Goal: Task Accomplishment & Management: Complete application form

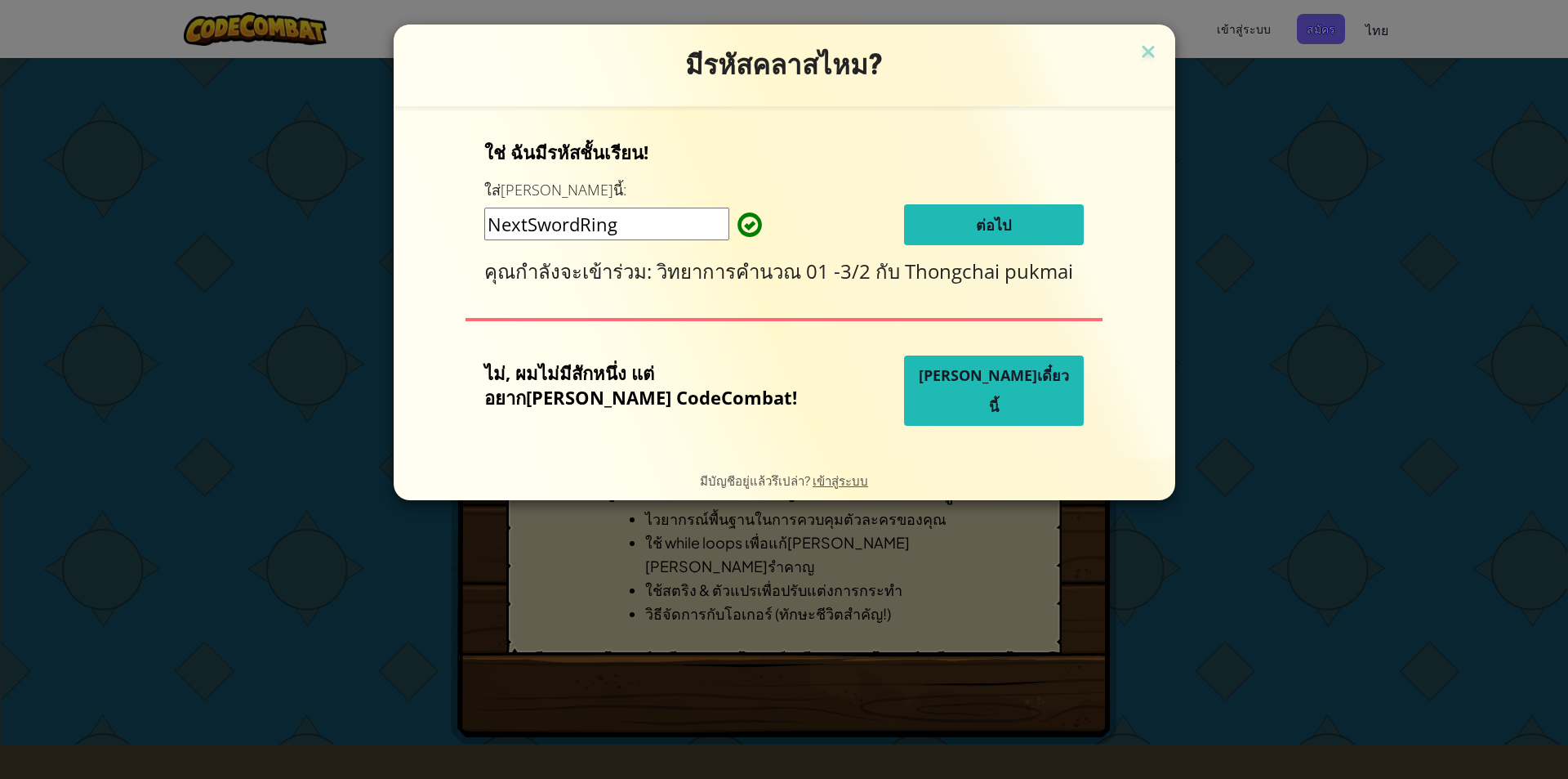
click at [976, 220] on span "ต่อไป" at bounding box center [993, 225] width 35 height 20
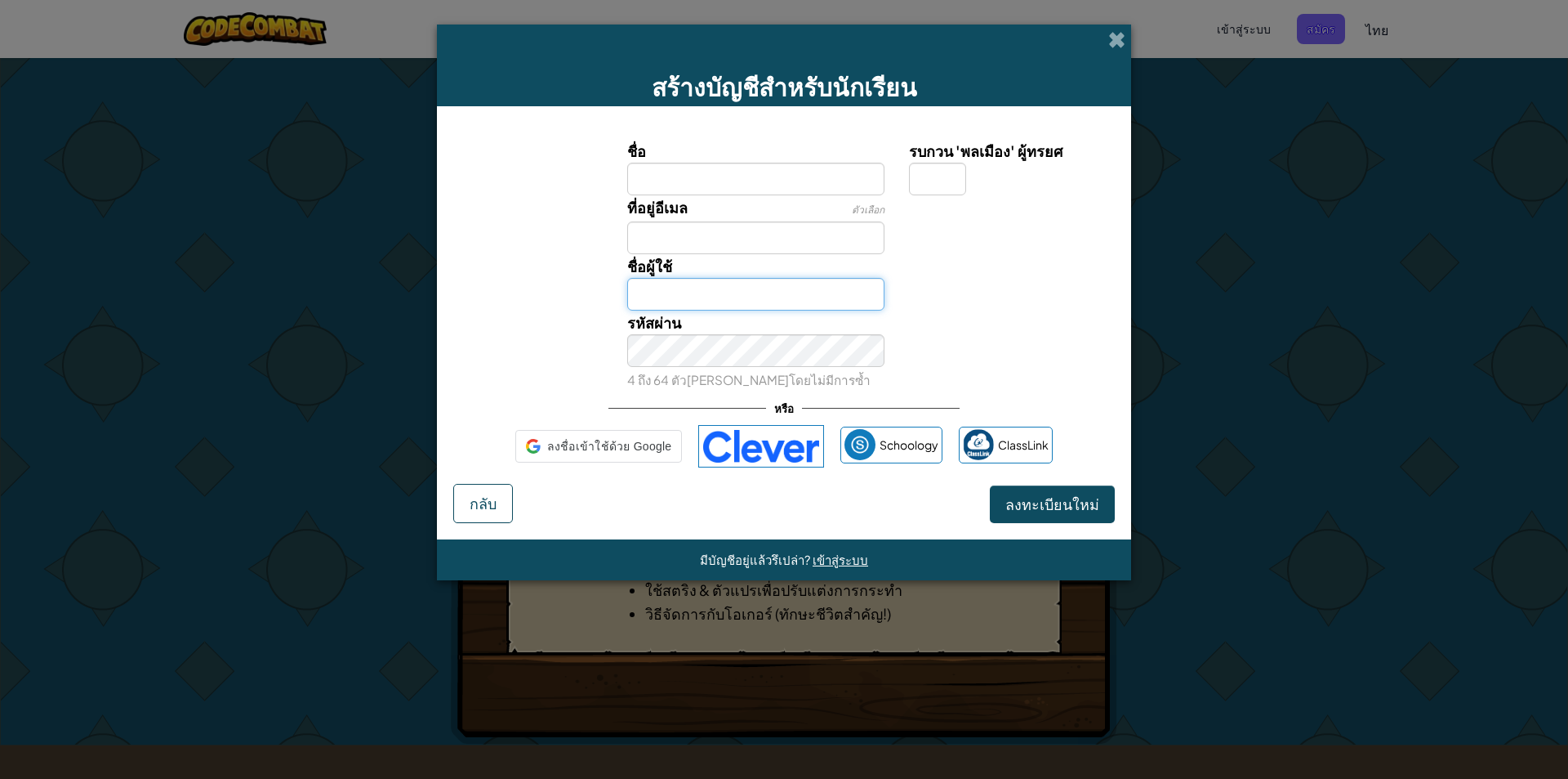
type input "Apisara08Z"
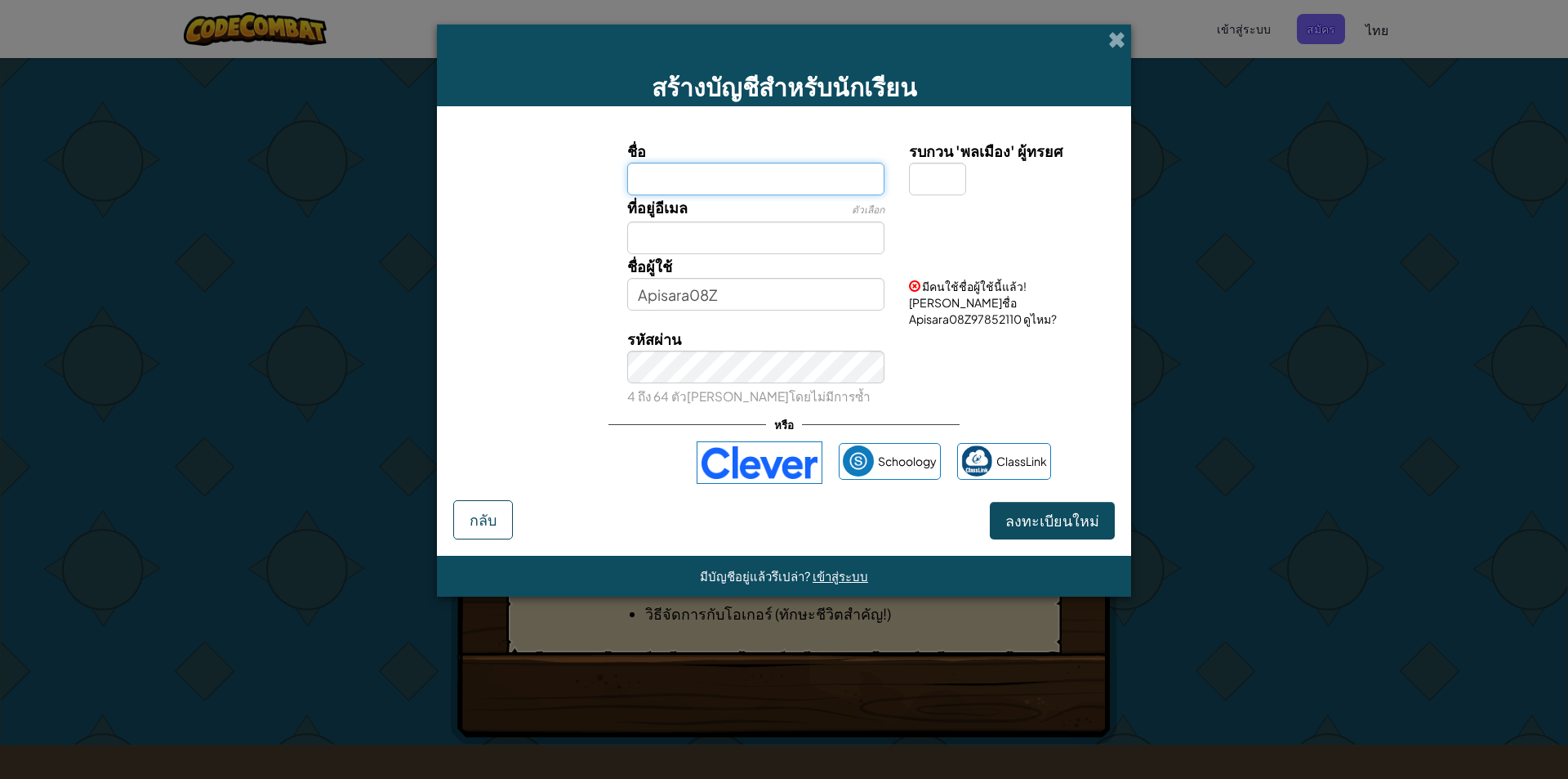
click at [685, 189] on input "ชื่อ" at bounding box center [756, 179] width 258 height 33
type input "v"
type input "[PERSON_NAME]"
click at [725, 255] on div "ชื่อผู้ใช้ [PERSON_NAME]" at bounding box center [756, 282] width 283 height 56
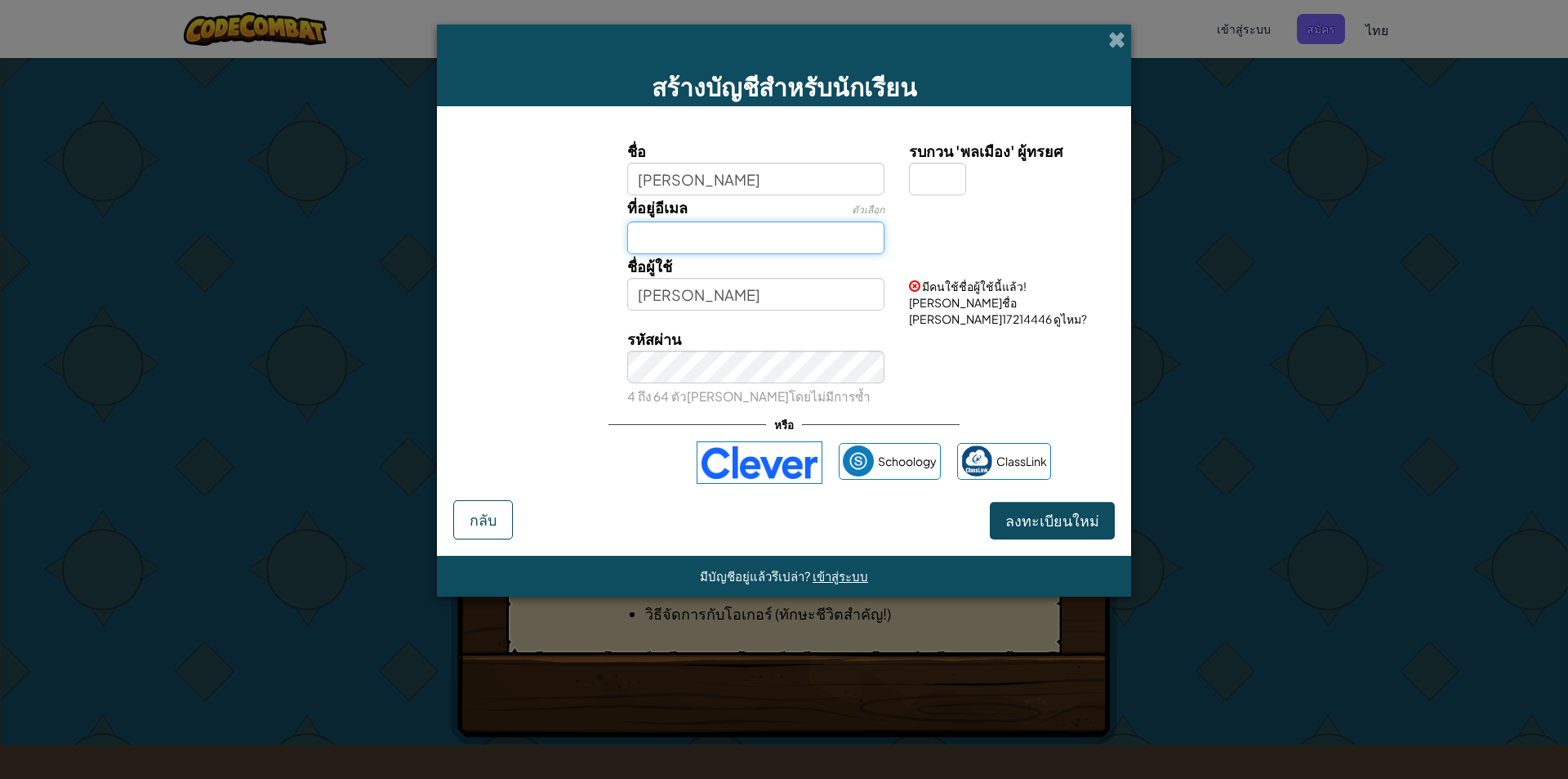
click at [716, 234] on input "ที่อยู่อีเมล" at bounding box center [756, 238] width 258 height 33
click at [1080, 511] on span "ลงทะเบียนใหม่" at bounding box center [1052, 520] width 94 height 19
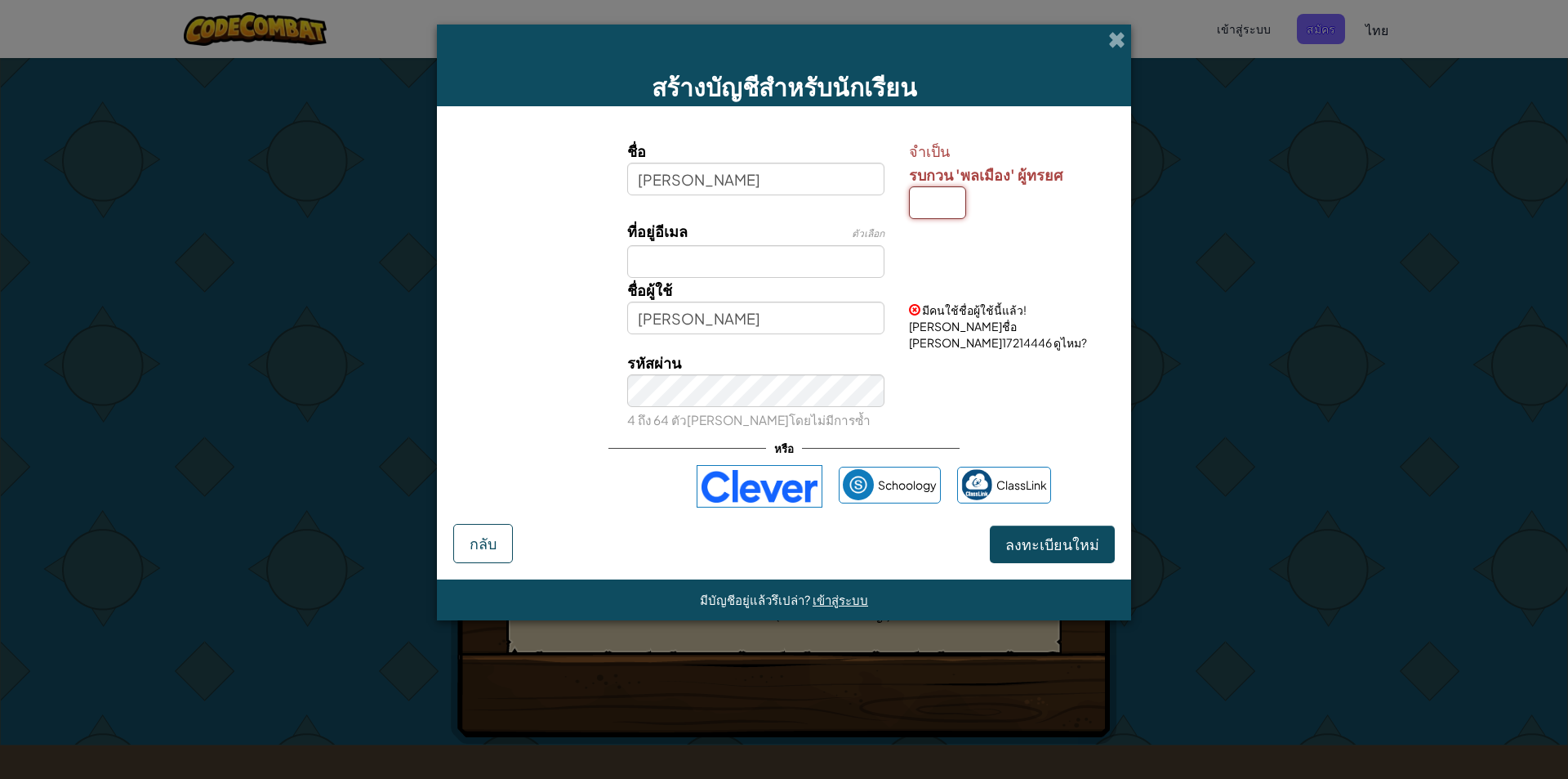
click at [941, 208] on input "รบกวน 'พลเมือง' ผู้ทรยศ" at bounding box center [938, 202] width 57 height 33
type input "0"
type input "8"
type input "[PERSON_NAME]8"
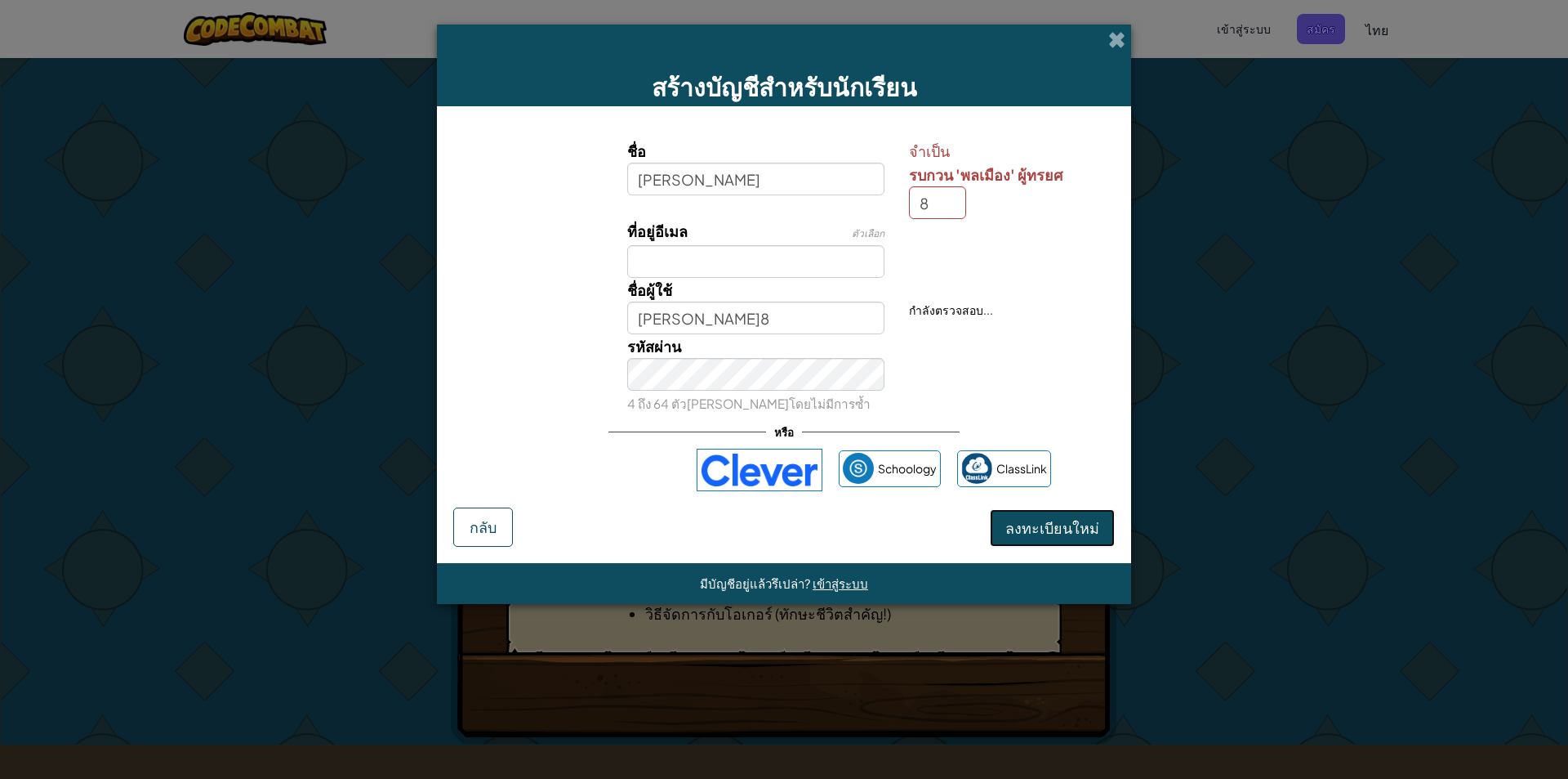
click at [1062, 520] on span "ลงทะเบียนใหม่" at bounding box center [1052, 527] width 94 height 19
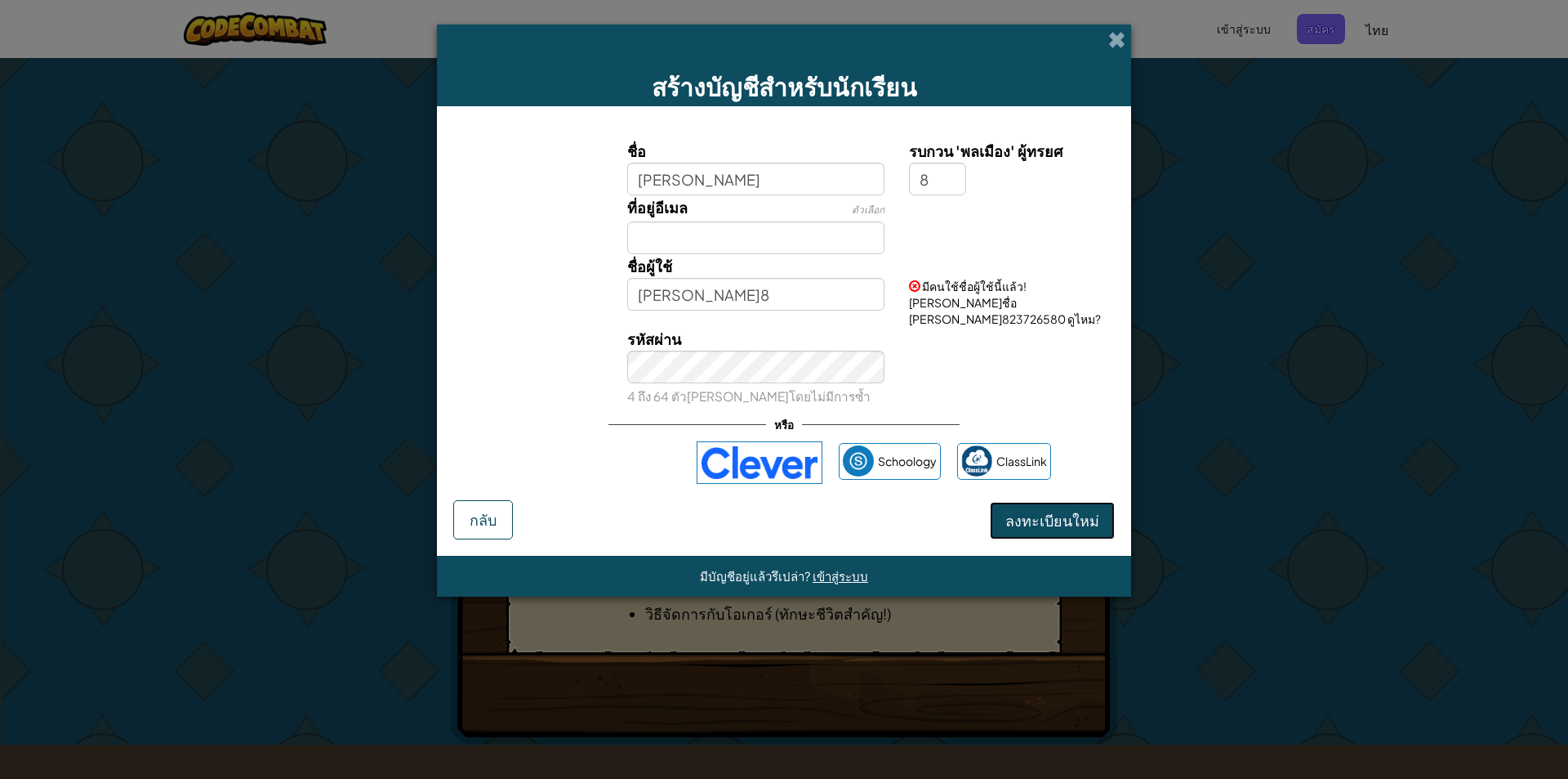
drag, startPoint x: 1064, startPoint y: 504, endPoint x: 1064, endPoint y: 493, distance: 11.0
click at [1064, 503] on button "ลงทะเบียนใหม่" at bounding box center [1052, 520] width 125 height 37
click at [942, 193] on input "8" at bounding box center [938, 179] width 57 height 33
drag, startPoint x: 933, startPoint y: 180, endPoint x: 919, endPoint y: 180, distance: 14.0
click at [919, 180] on input "8" at bounding box center [938, 179] width 57 height 33
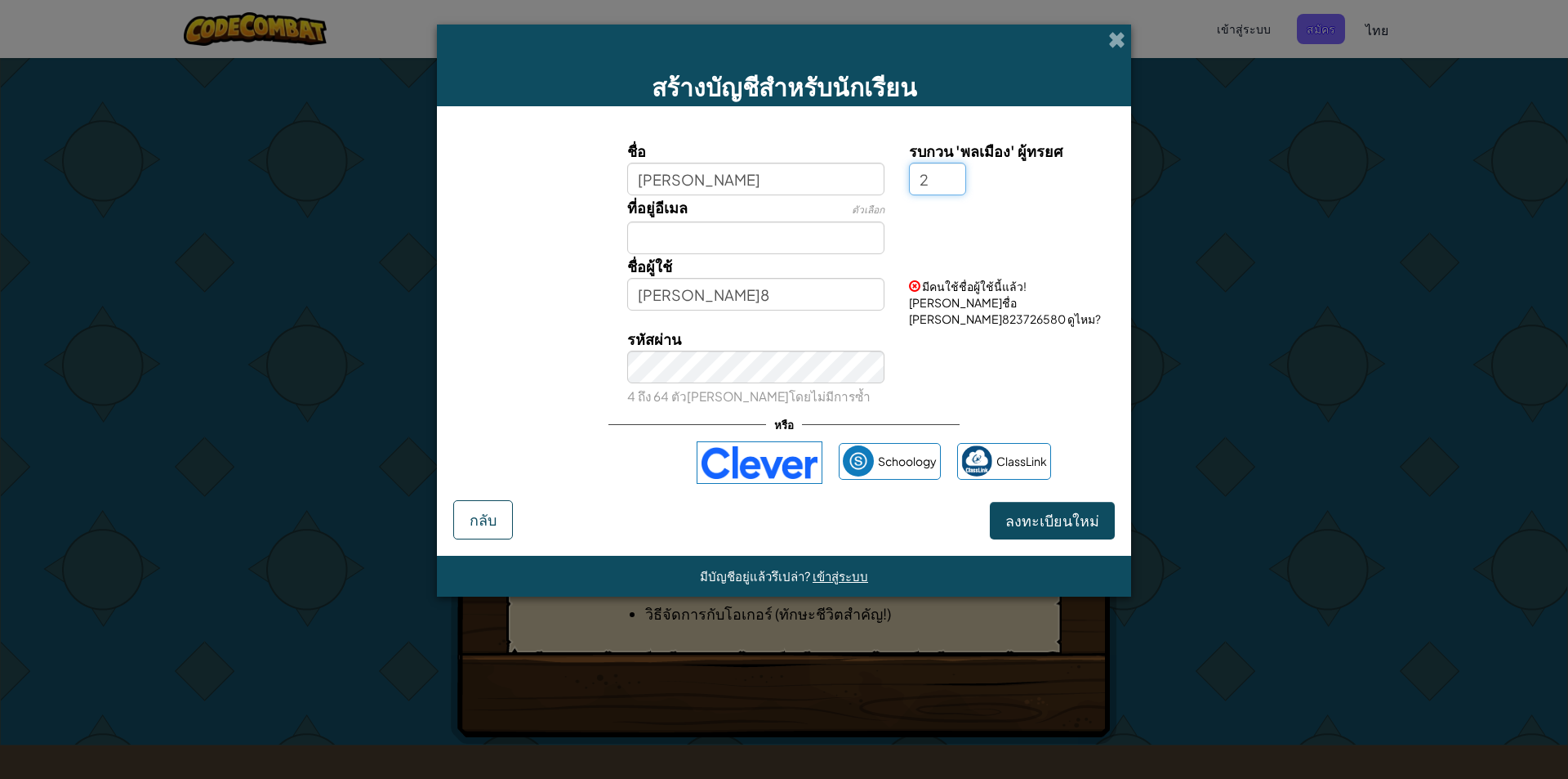
type input "2"
type input "[PERSON_NAME]2"
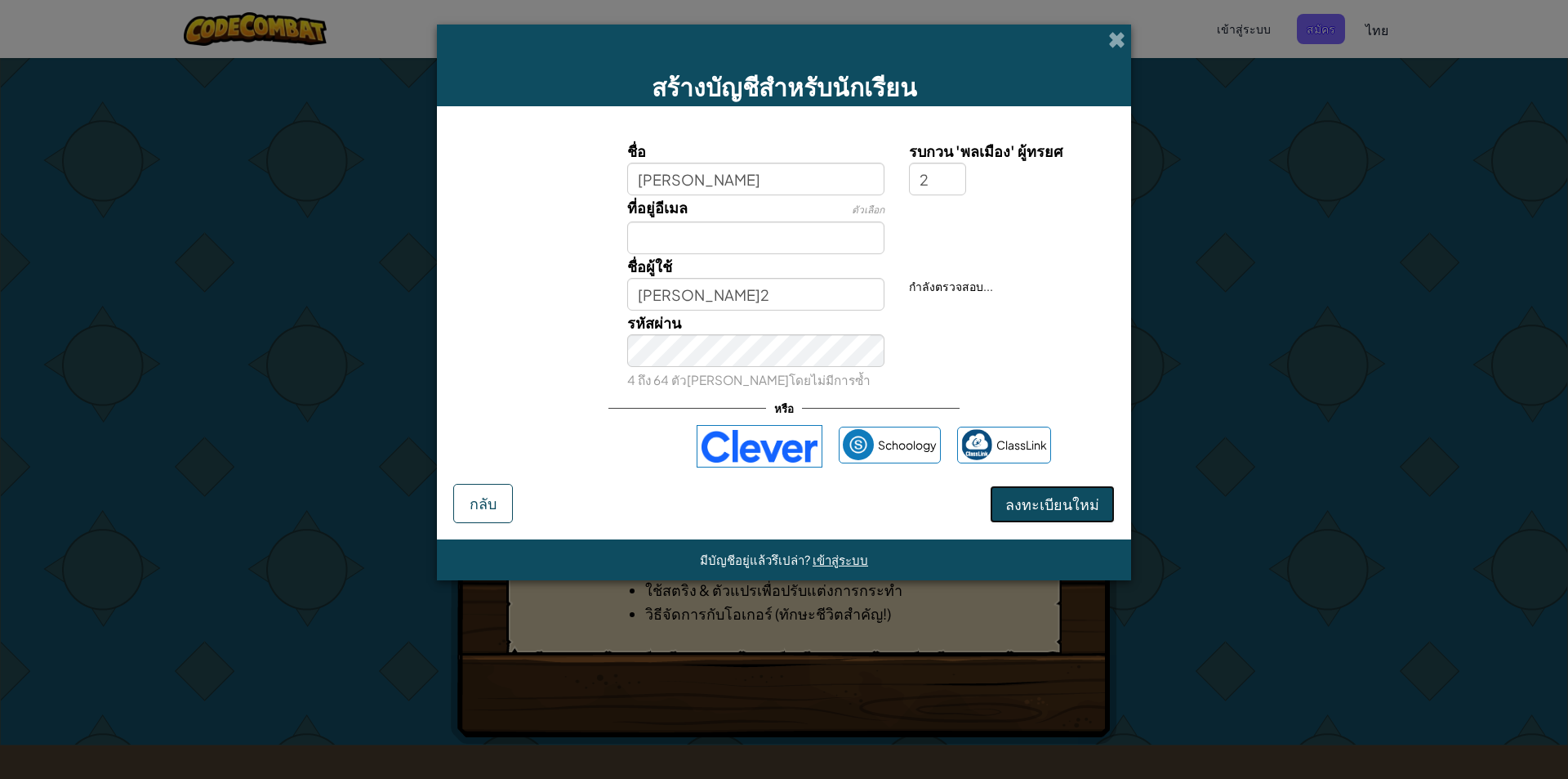
click at [1066, 507] on button "ลงทะเบียนใหม่" at bounding box center [1052, 503] width 125 height 37
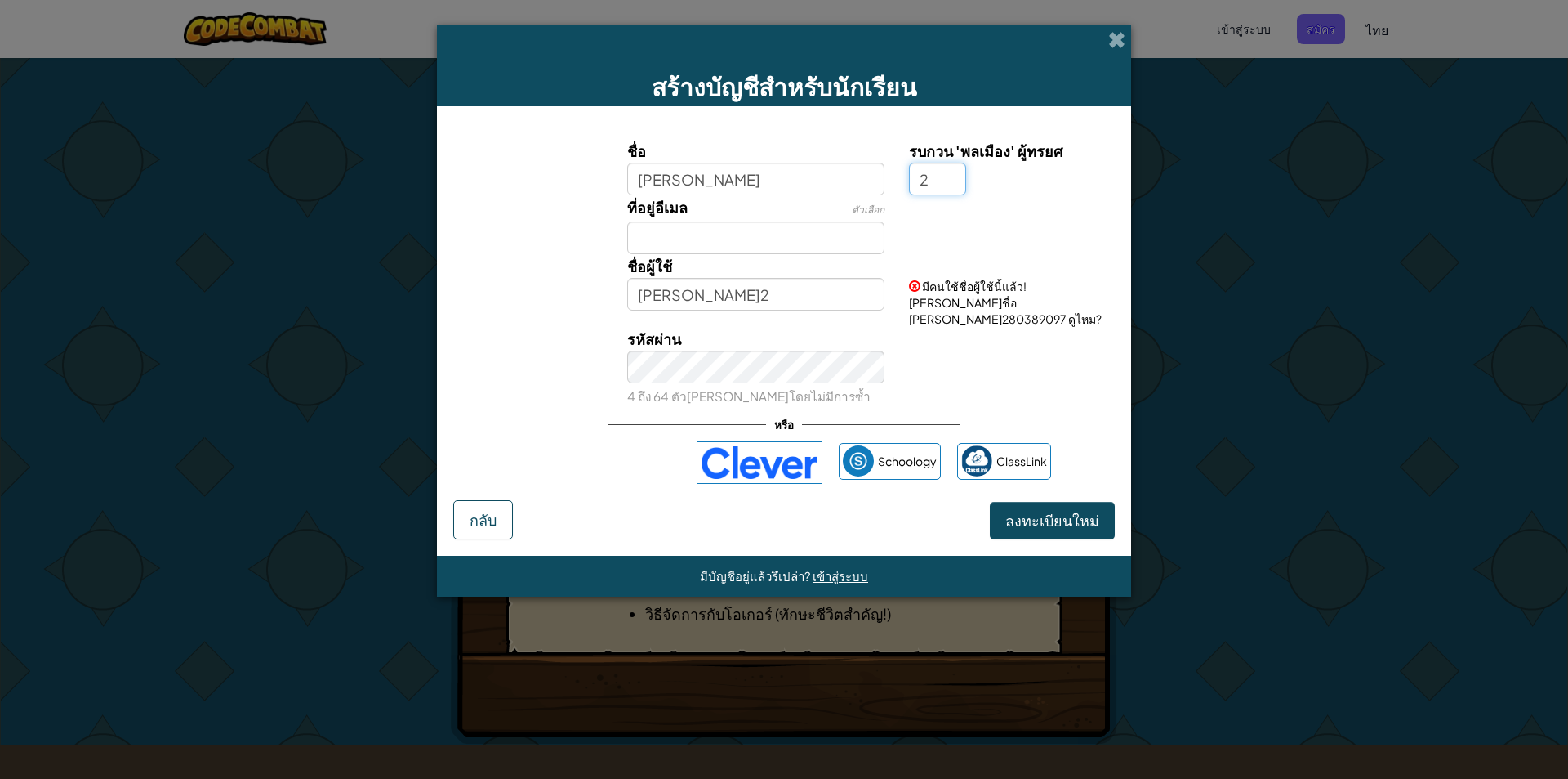
click at [929, 186] on input "2" at bounding box center [938, 179] width 57 height 33
type input "7"
click at [990, 501] on button "ลงทะเบียนใหม่" at bounding box center [1052, 520] width 125 height 37
type input "[PERSON_NAME]7"
click at [946, 184] on input "7" at bounding box center [938, 179] width 57 height 33
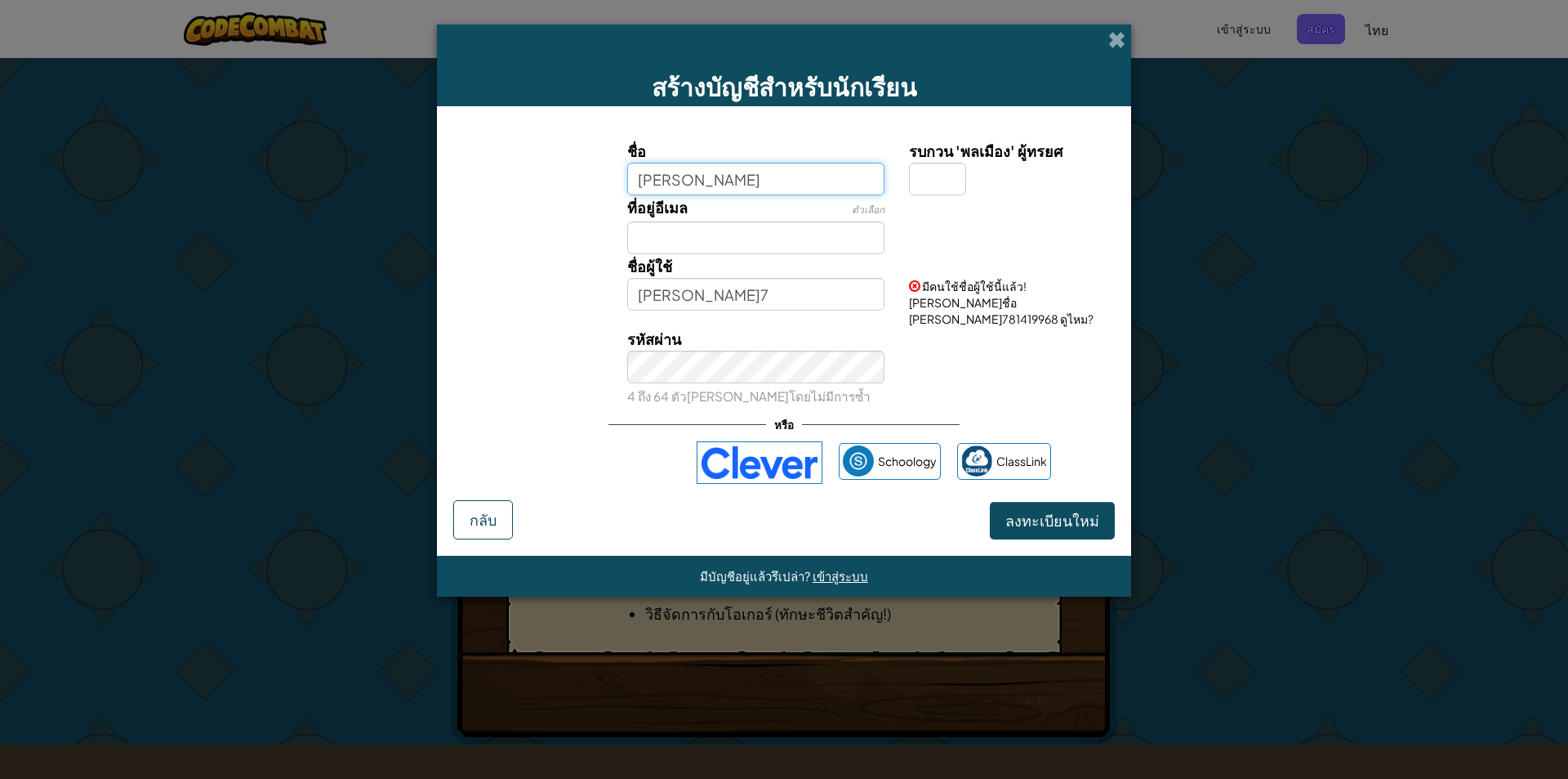
type input "[PERSON_NAME]"
click at [754, 185] on input "[PERSON_NAME]" at bounding box center [756, 179] width 258 height 33
type input "[PERSON_NAME]."
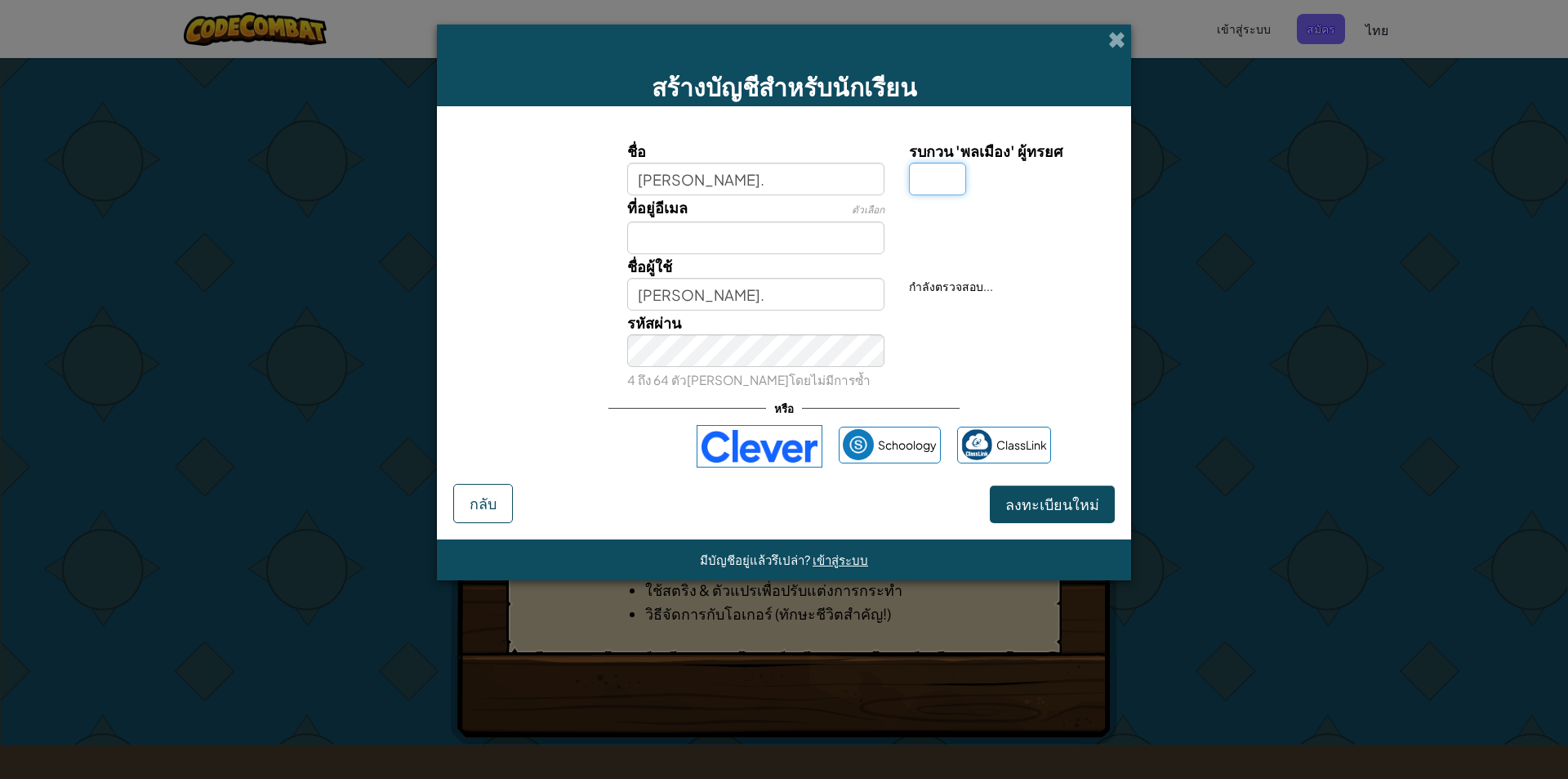
click at [933, 176] on input "รบกวน 'พลเมือง' ผู้ทรยศ" at bounding box center [938, 179] width 57 height 33
type input "8"
click at [990, 485] on button "ลงทะเบียนใหม่" at bounding box center [1052, 503] width 125 height 37
type input "[PERSON_NAME].8"
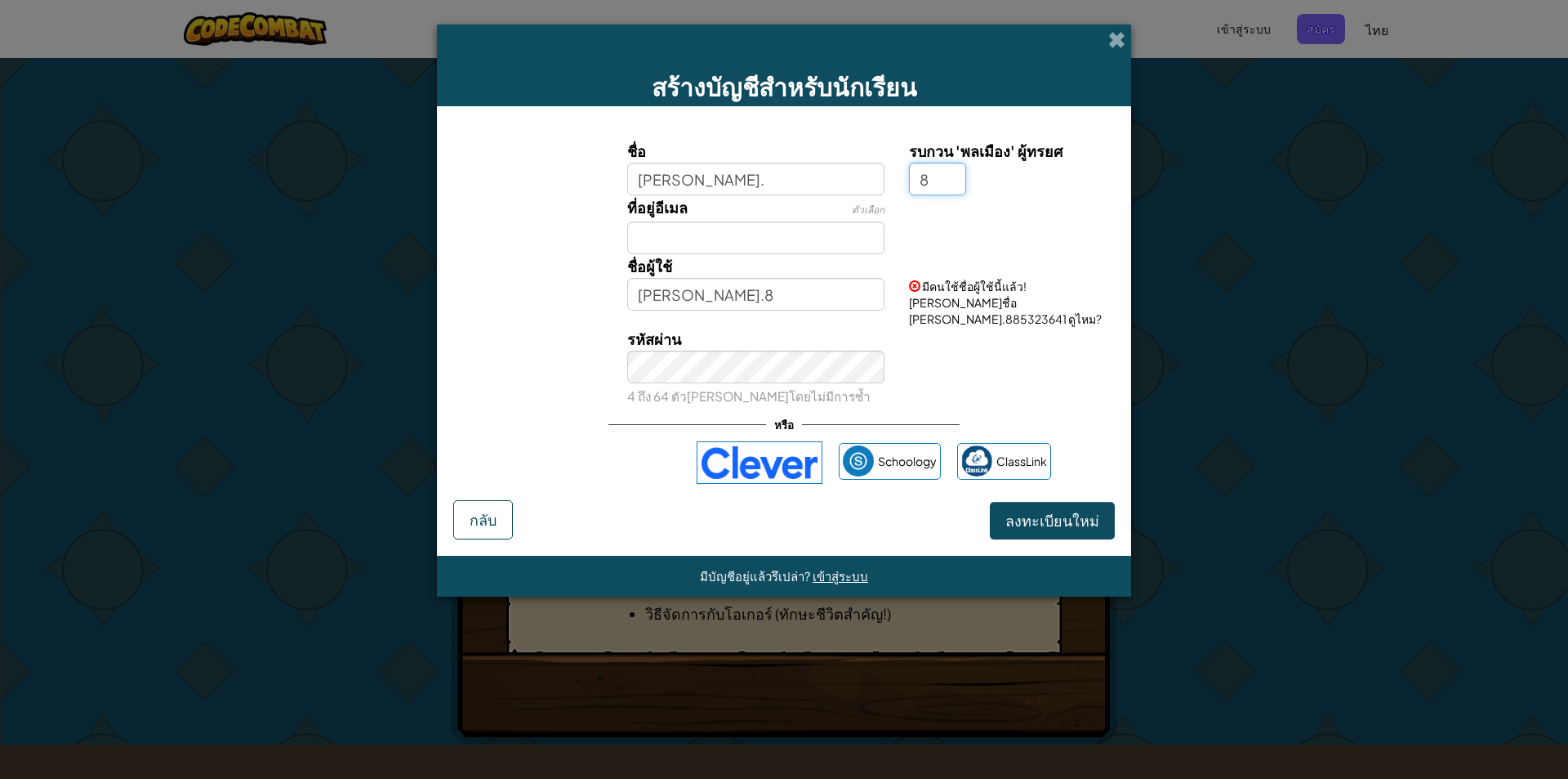
click at [946, 185] on input "8" at bounding box center [938, 179] width 57 height 33
drag, startPoint x: 921, startPoint y: 177, endPoint x: 906, endPoint y: 180, distance: 15.3
click at [906, 180] on div "รบกวน 'พลเมือง' ผู้ทรยศ 8" at bounding box center [1010, 167] width 226 height 56
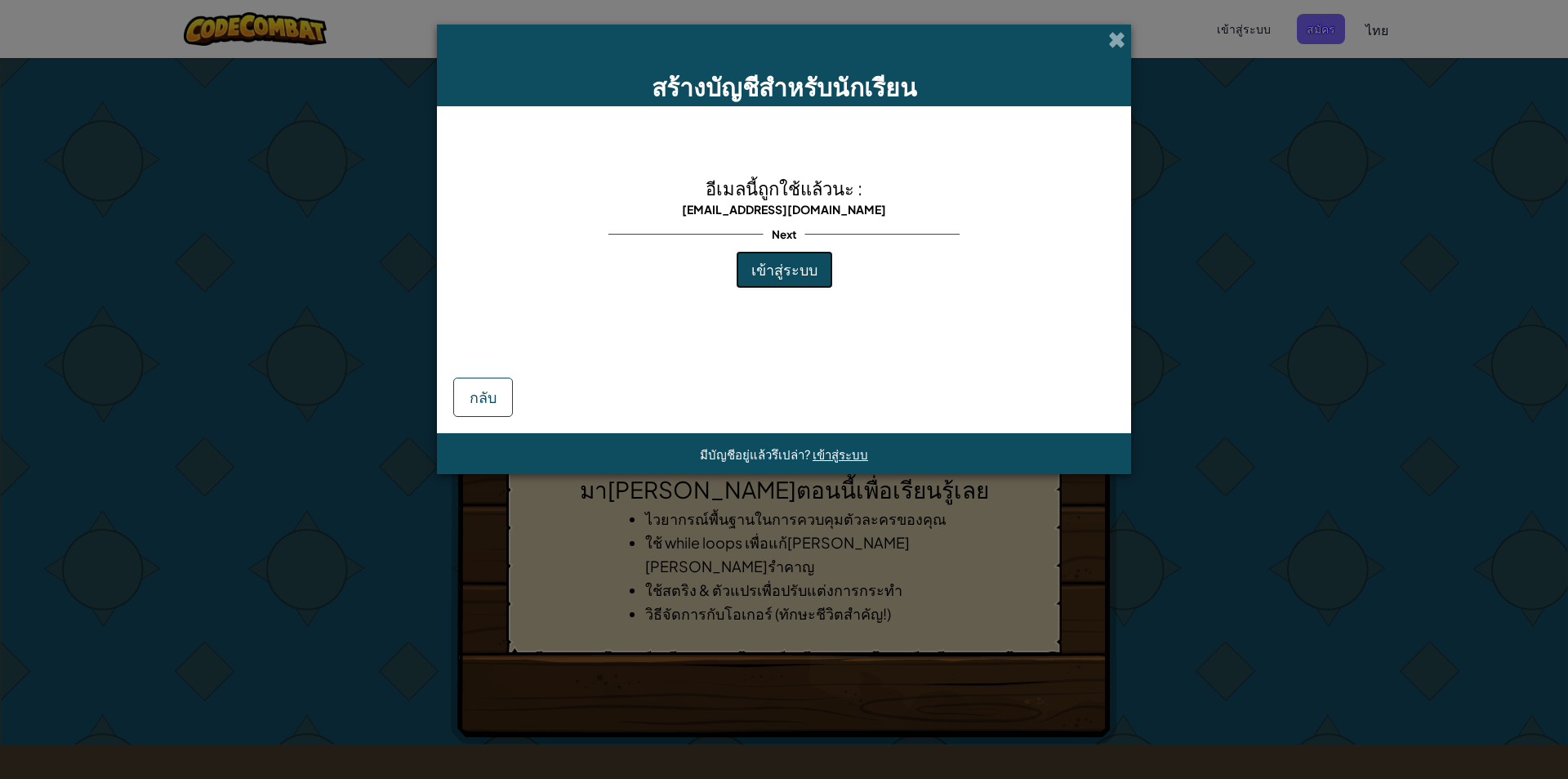
click at [779, 274] on span "เข้าสู่ระบบ" at bounding box center [784, 270] width 67 height 19
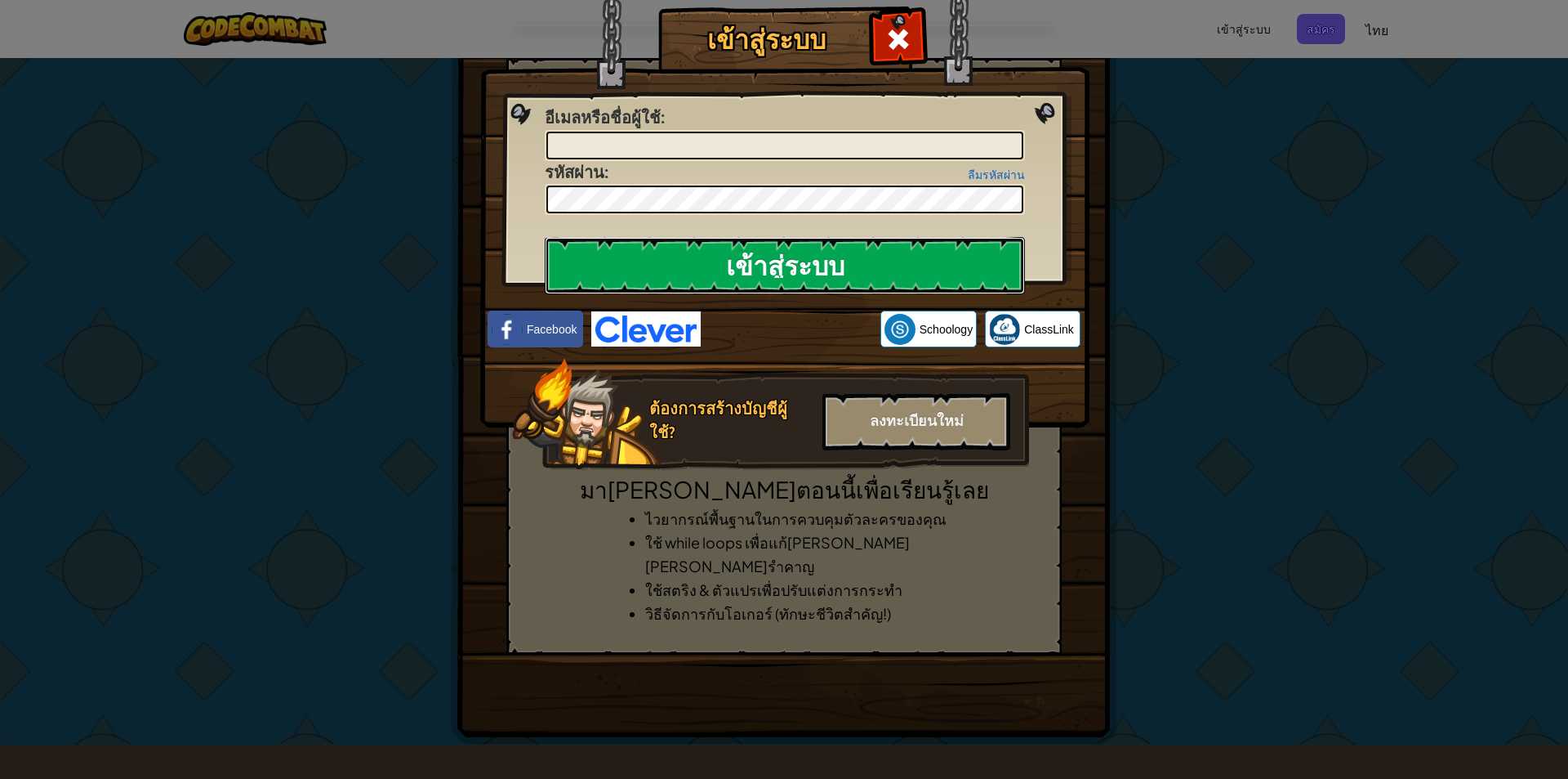
click at [889, 262] on input "เข้าสู่ระบบ" at bounding box center [785, 265] width 481 height 57
